Goal: Task Accomplishment & Management: Use online tool/utility

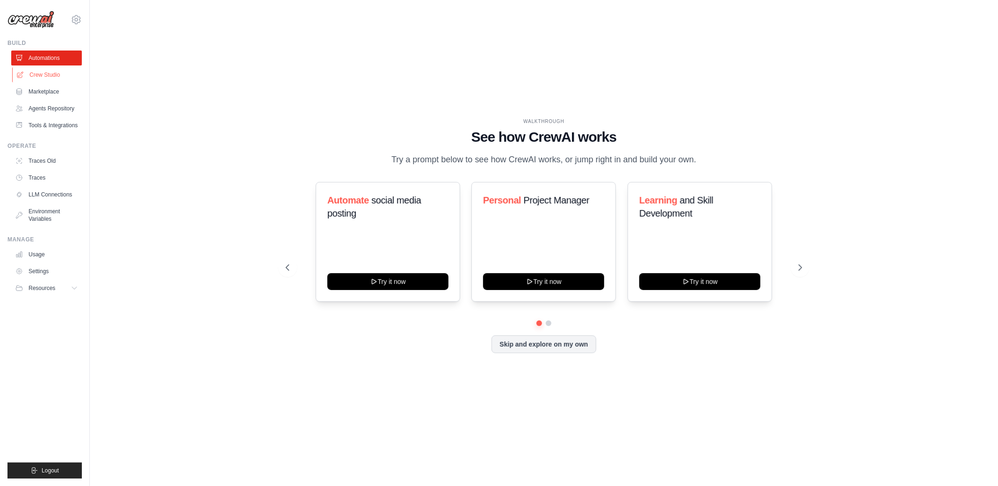
click at [52, 78] on link "Crew Studio" at bounding box center [47, 74] width 71 height 15
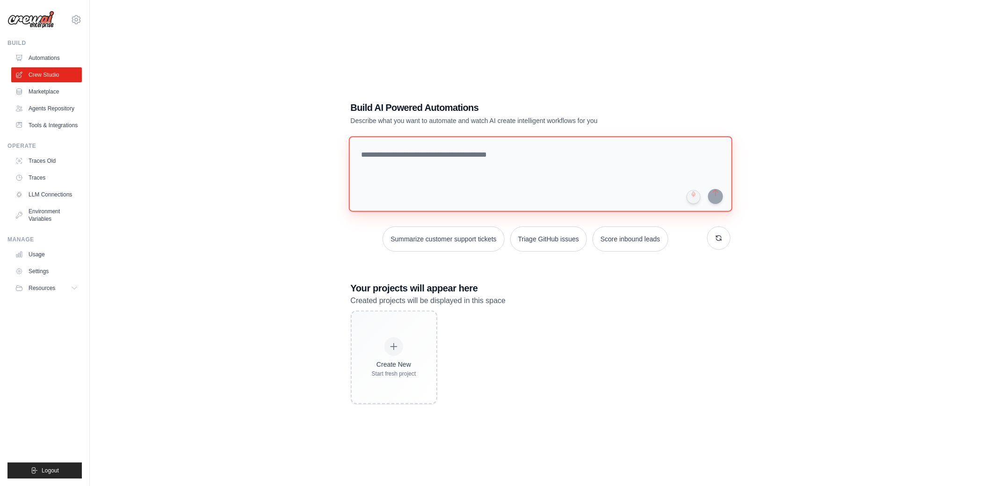
click at [451, 160] on textarea at bounding box center [539, 174] width 383 height 76
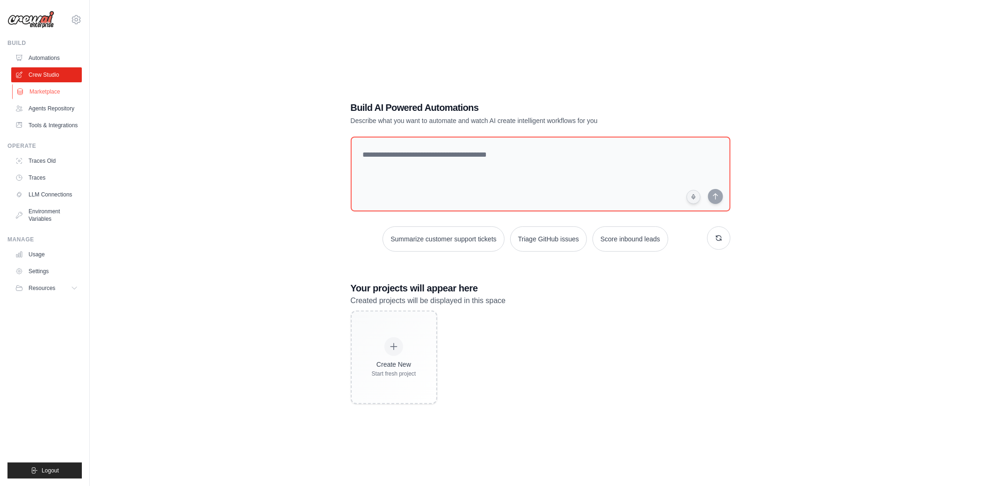
click at [48, 93] on link "Marketplace" at bounding box center [47, 91] width 71 height 15
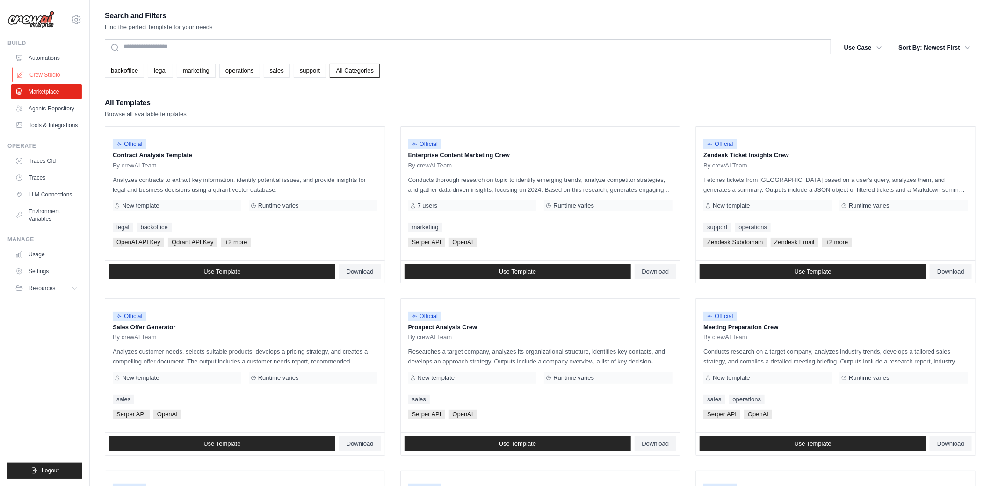
click at [38, 77] on link "Crew Studio" at bounding box center [47, 74] width 71 height 15
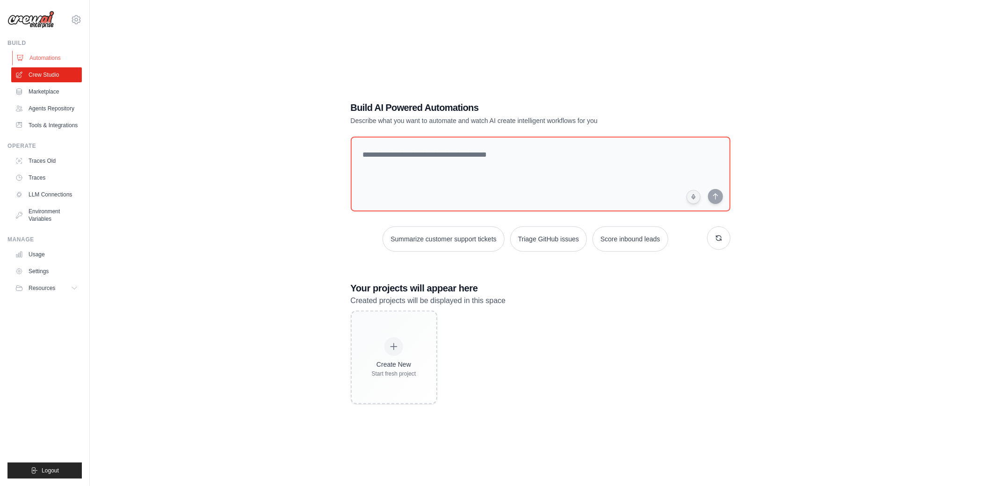
click at [51, 60] on link "Automations" at bounding box center [47, 58] width 71 height 15
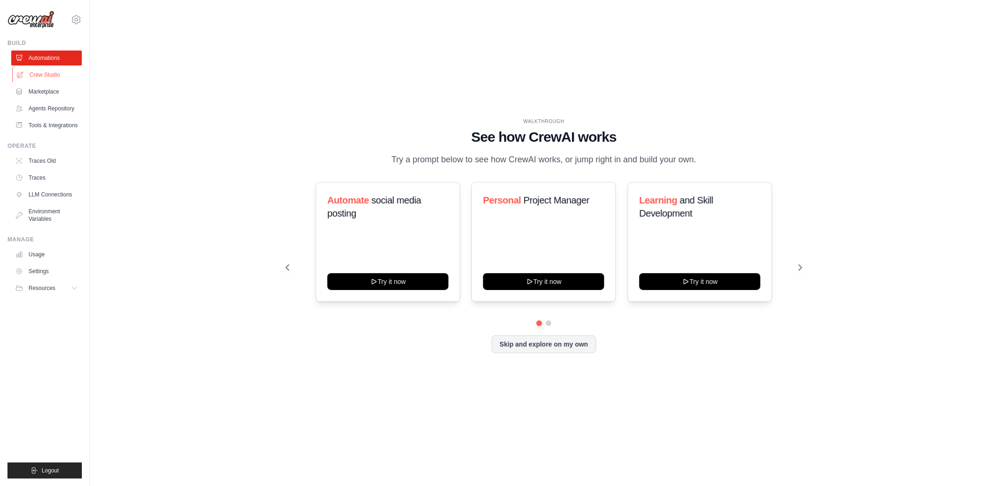
click at [45, 75] on link "Crew Studio" at bounding box center [47, 74] width 71 height 15
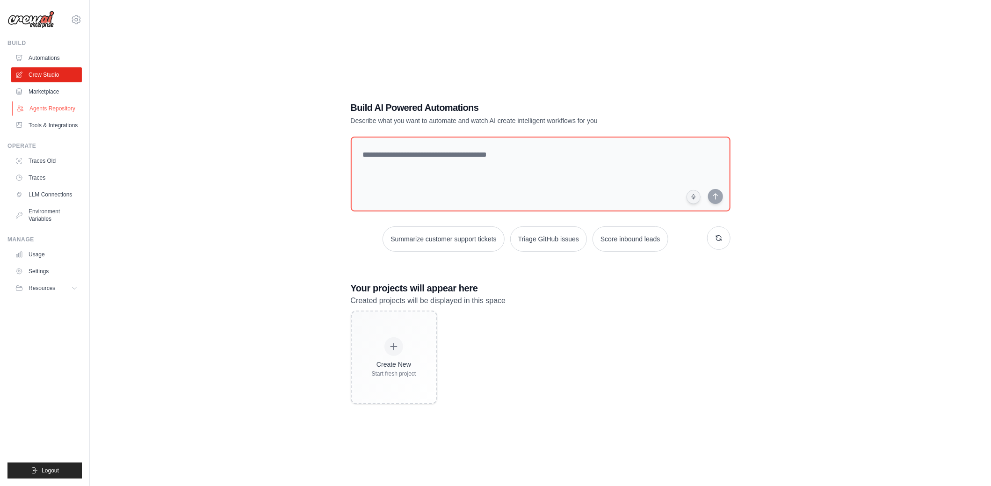
click at [43, 110] on link "Agents Repository" at bounding box center [47, 108] width 71 height 15
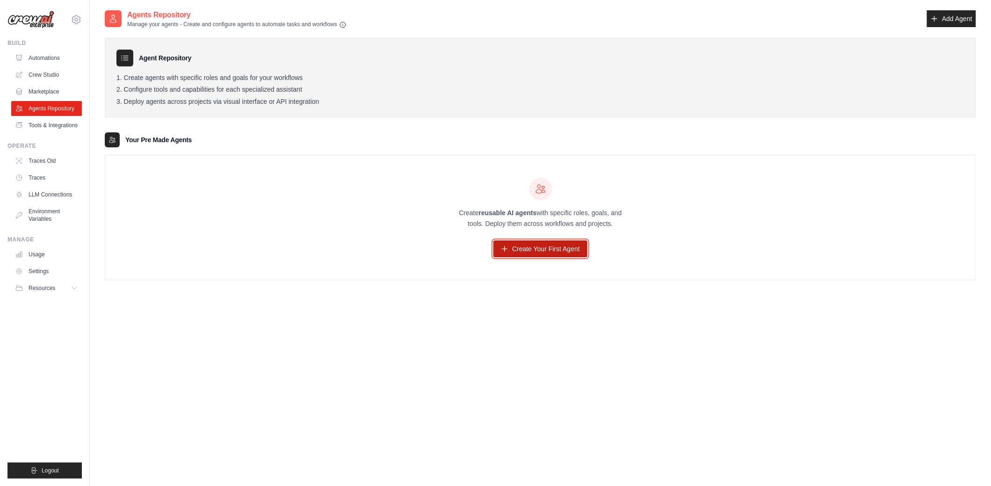
click at [535, 246] on link "Create Your First Agent" at bounding box center [540, 248] width 94 height 17
